Goal: Transaction & Acquisition: Obtain resource

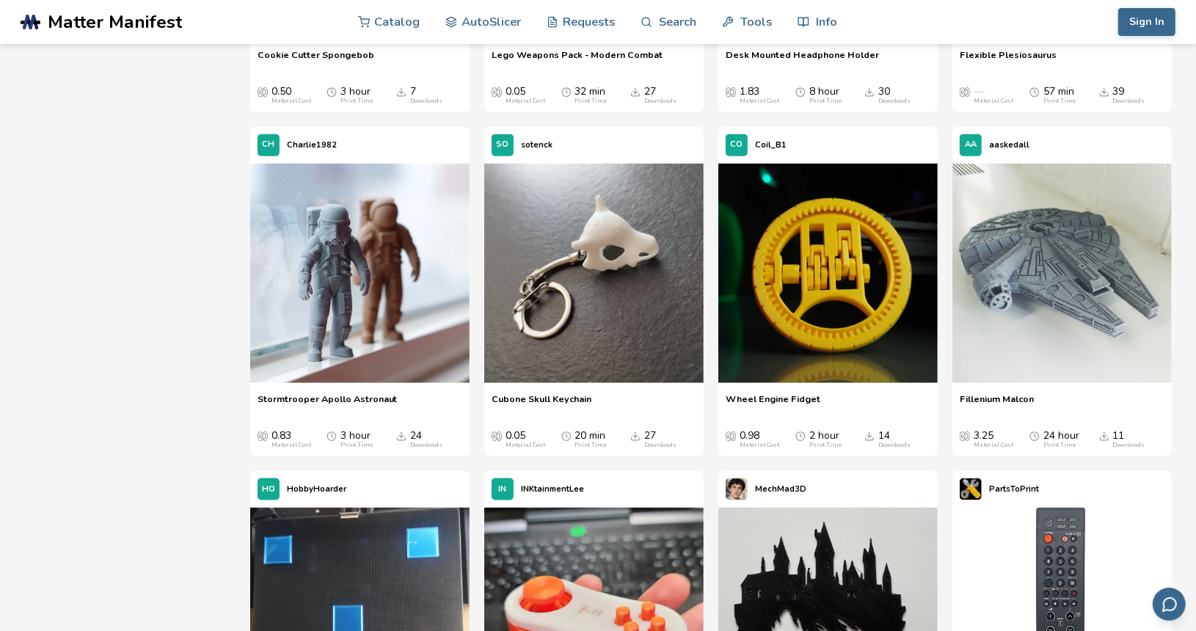
scroll to position [9690, 0]
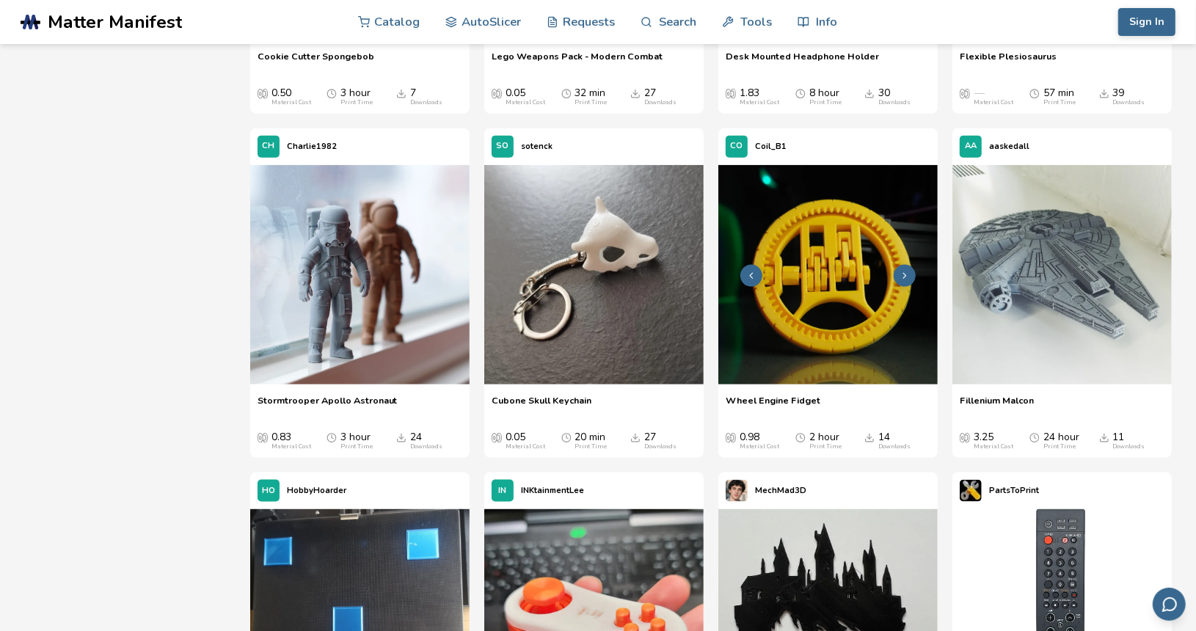
click at [794, 350] on img at bounding box center [827, 274] width 219 height 219
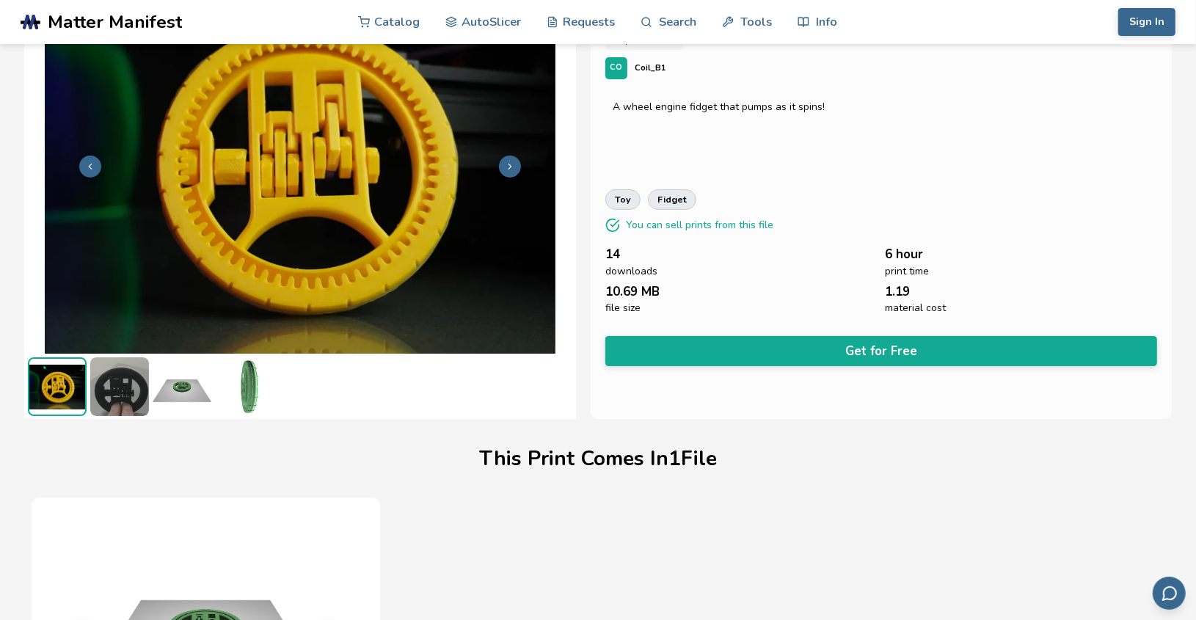
scroll to position [76, 0]
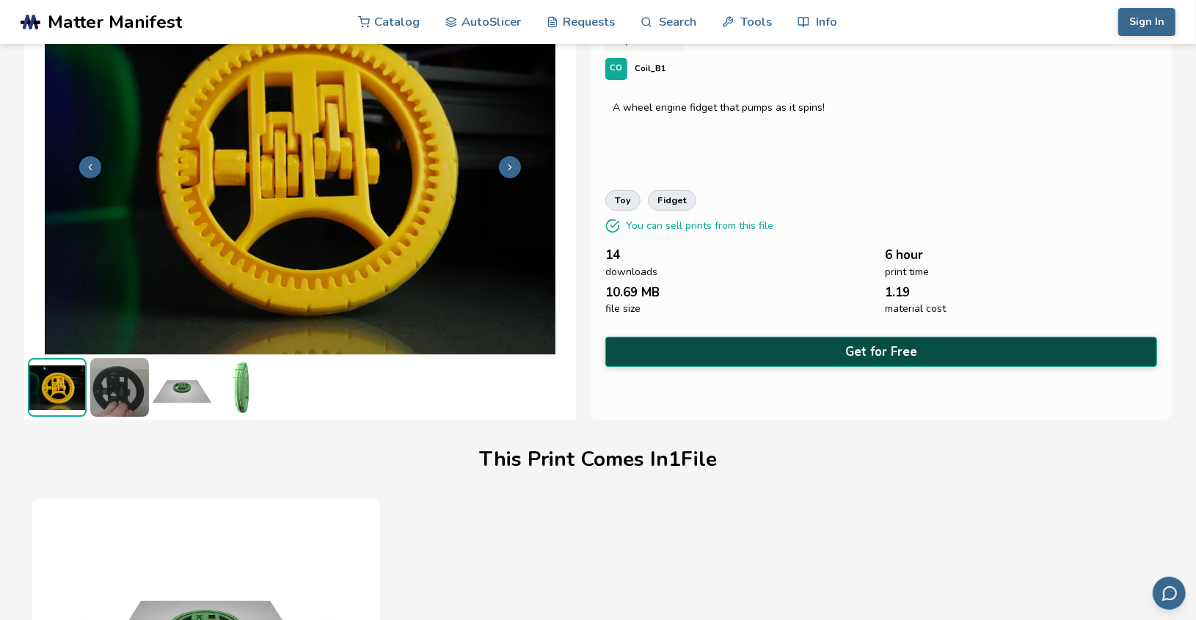
click at [644, 353] on button "Get for Free" at bounding box center [881, 352] width 552 height 30
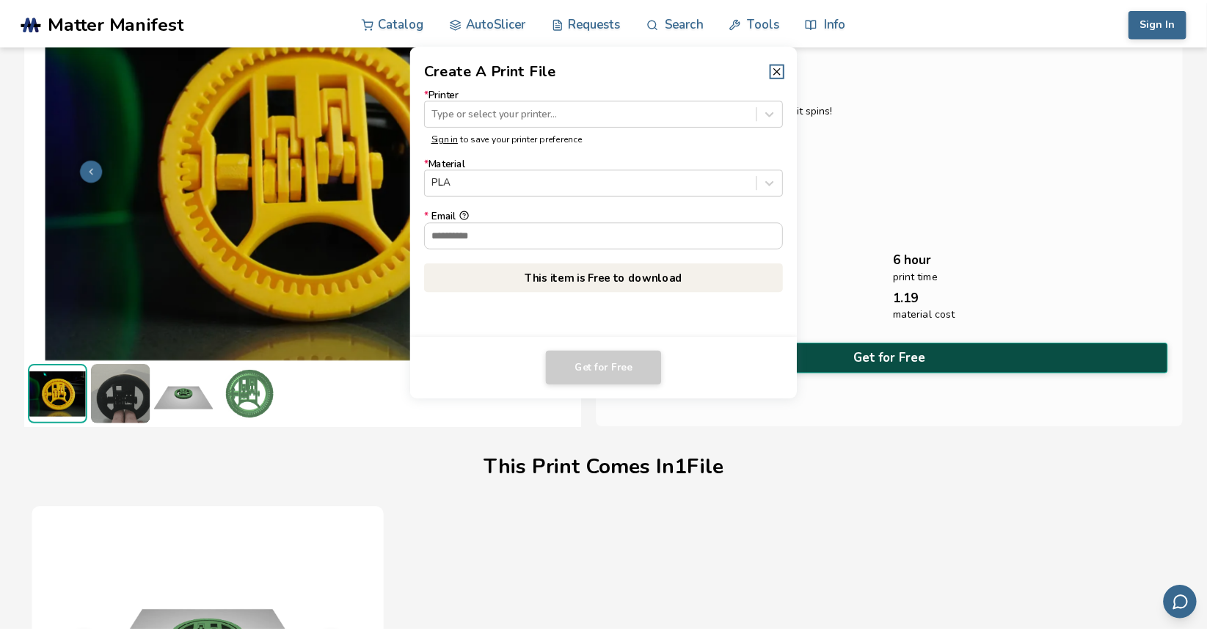
scroll to position [73, 0]
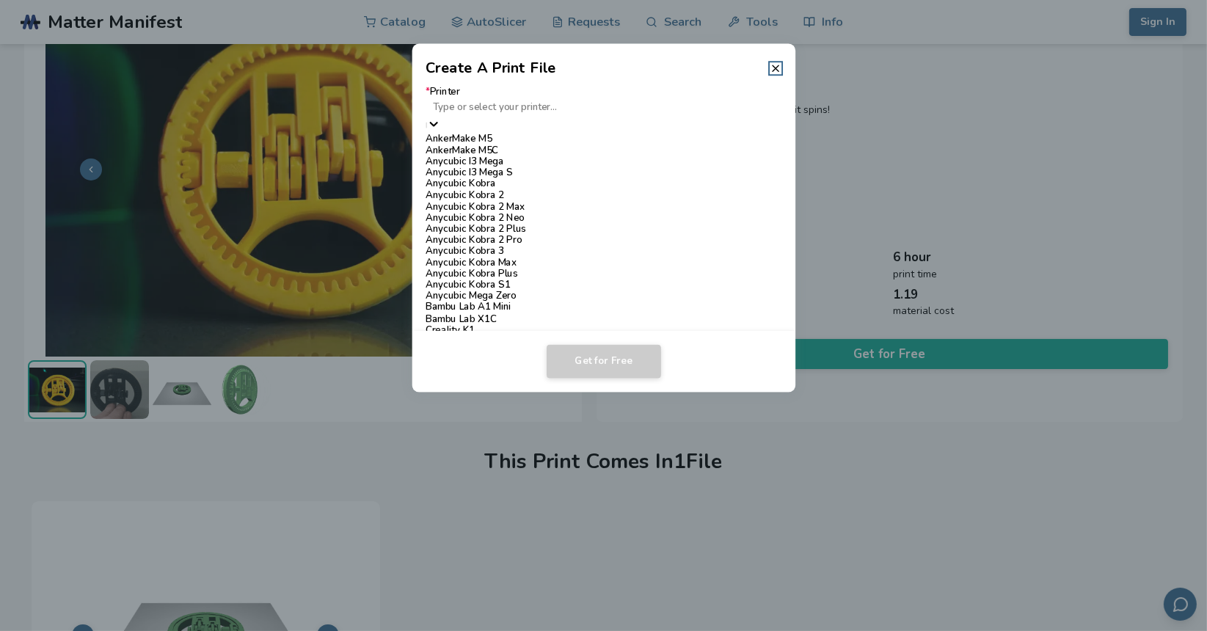
click at [437, 122] on icon at bounding box center [433, 124] width 8 height 4
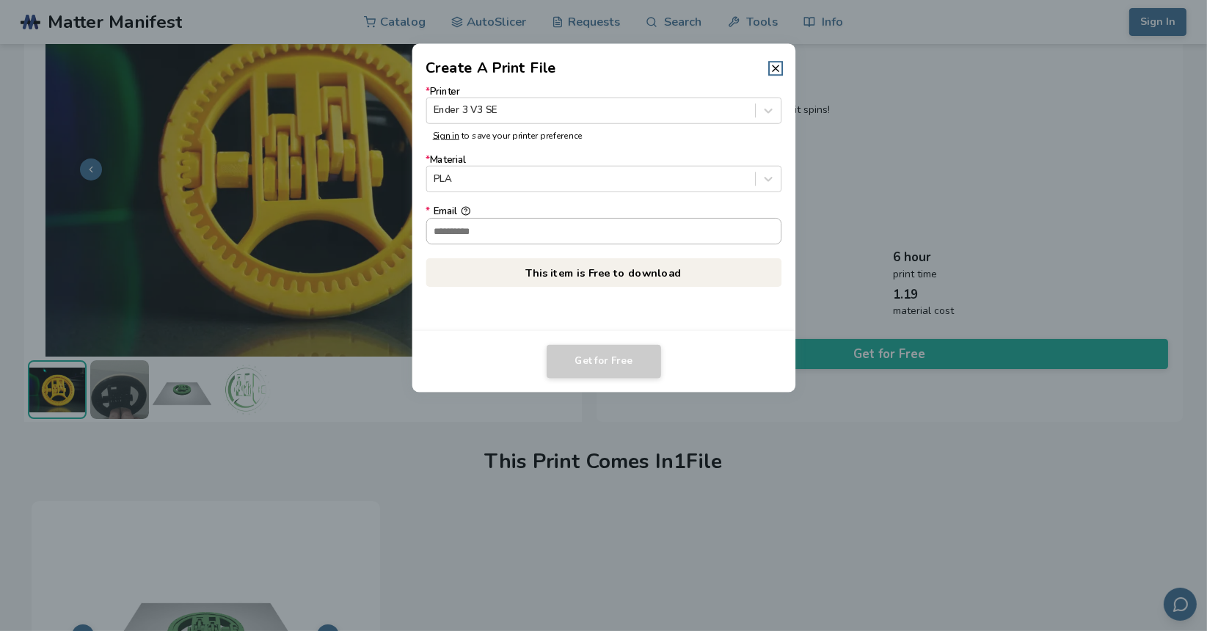
click at [570, 229] on input "* Email" at bounding box center [603, 231] width 354 height 25
type input "**********"
click at [603, 357] on button "Get for Free" at bounding box center [604, 362] width 114 height 34
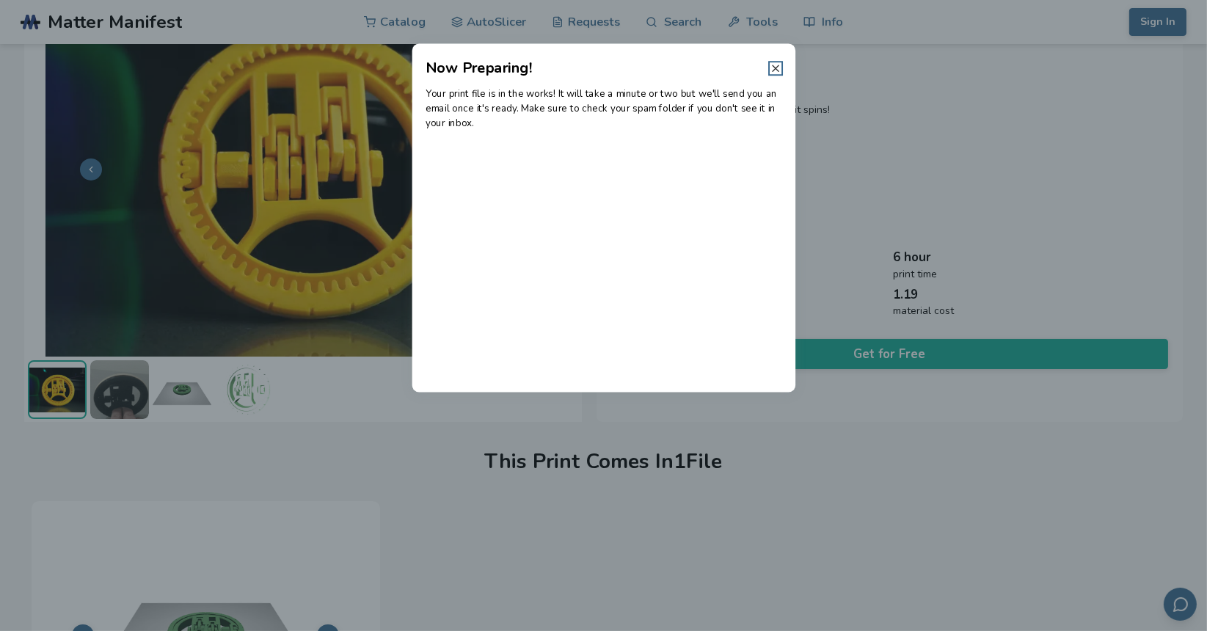
click at [775, 67] on icon at bounding box center [776, 68] width 12 height 12
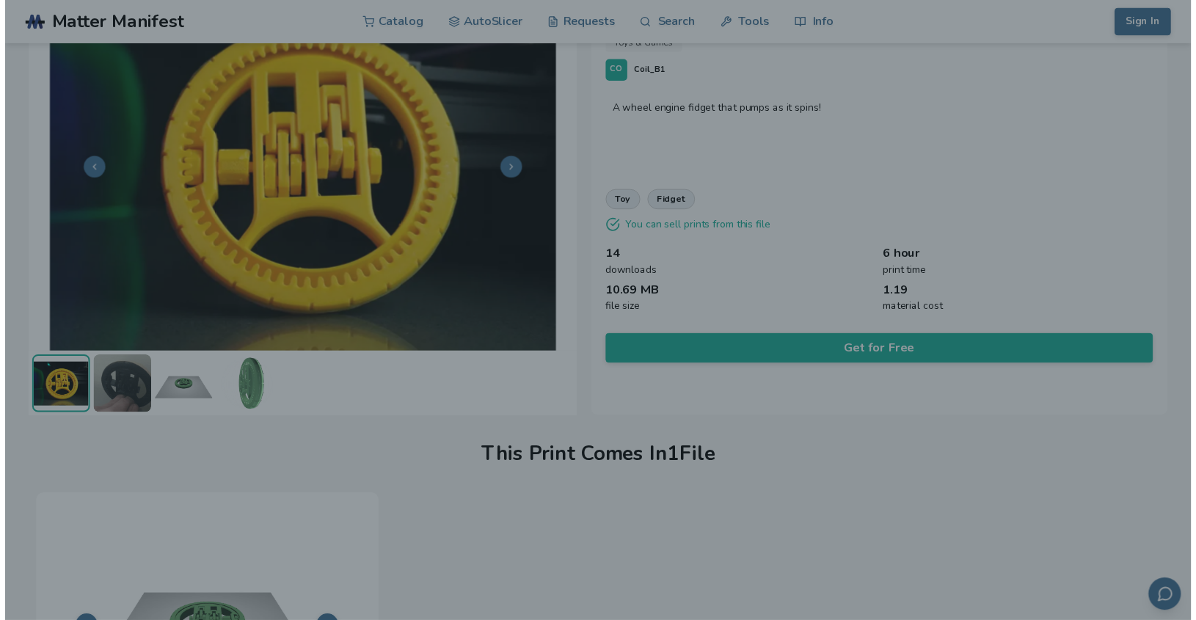
scroll to position [76, 0]
